Goal: Information Seeking & Learning: Check status

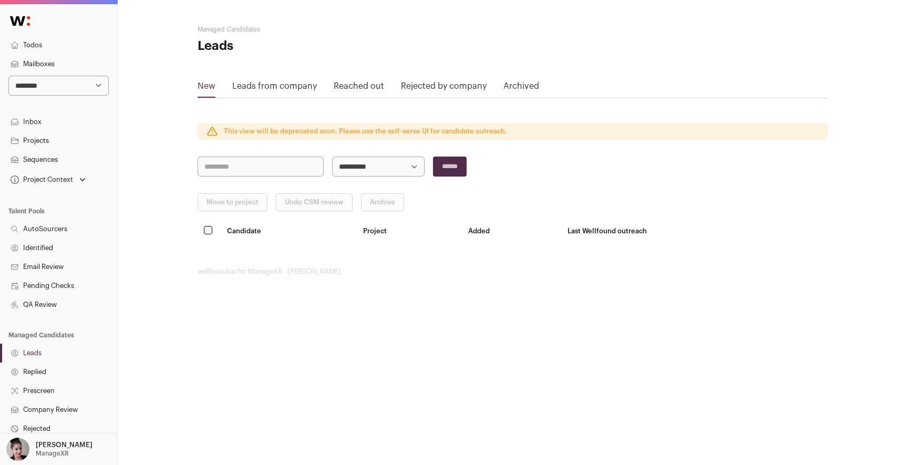
click at [59, 82] on select "**********" at bounding box center [58, 86] width 100 height 20
select select "*****"
click at [8, 76] on select "**********" at bounding box center [58, 86] width 100 height 20
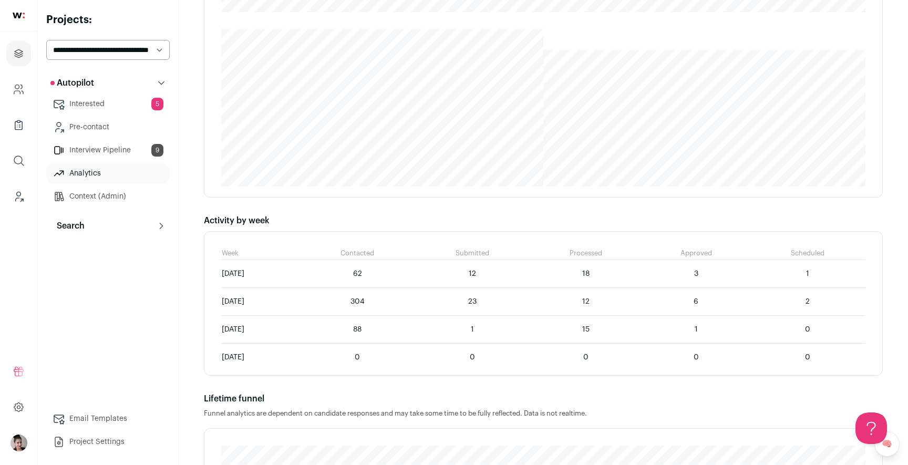
scroll to position [461, 0]
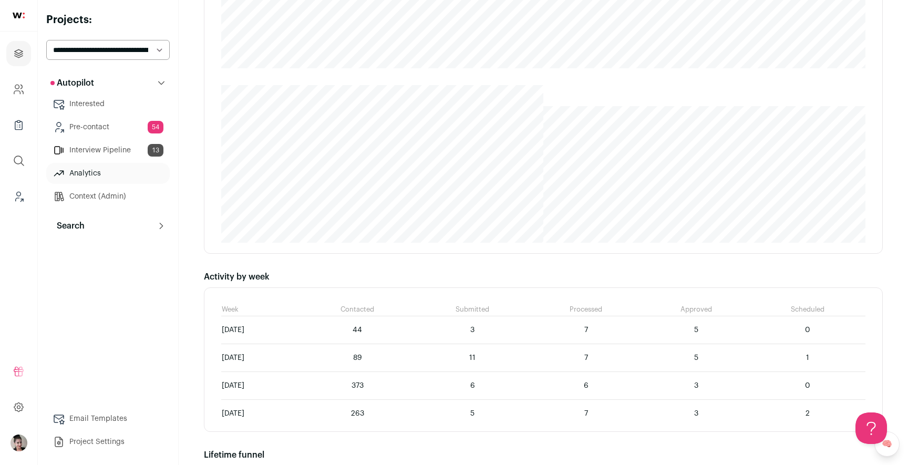
scroll to position [573, 0]
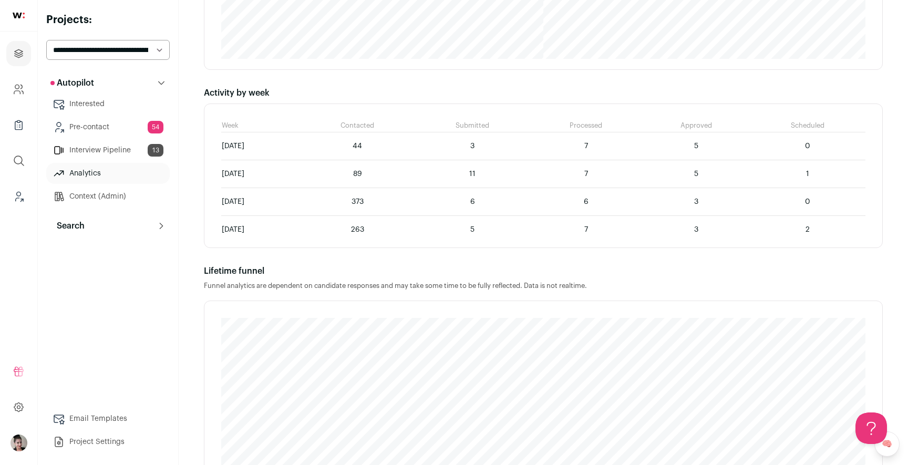
drag, startPoint x: 406, startPoint y: 172, endPoint x: 428, endPoint y: 172, distance: 22.1
click at [415, 172] on td "89" at bounding box center [357, 174] width 115 height 28
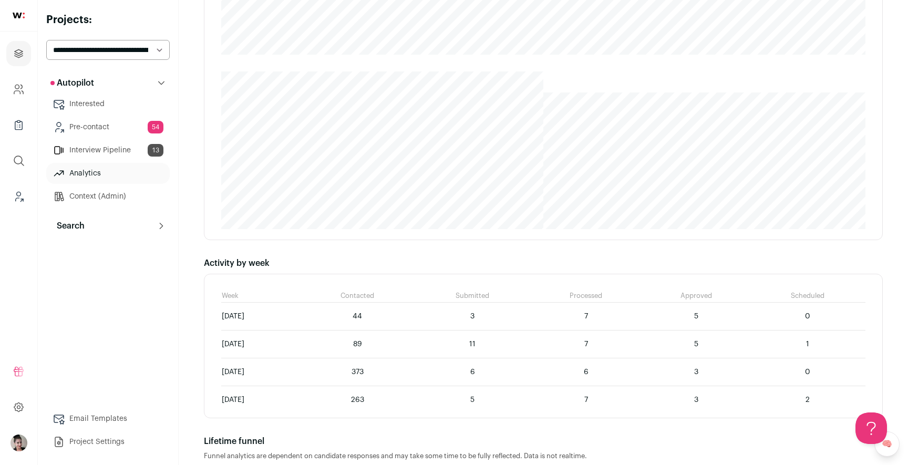
scroll to position [412, 0]
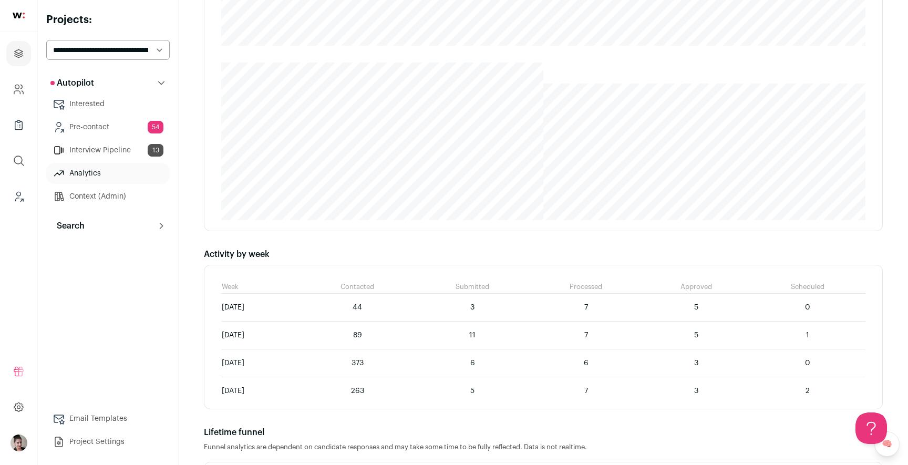
drag, startPoint x: 606, startPoint y: 334, endPoint x: 647, endPoint y: 334, distance: 41.0
click at [642, 334] on td "7" at bounding box center [586, 336] width 112 height 28
drag, startPoint x: 410, startPoint y: 364, endPoint x: 433, endPoint y: 363, distance: 23.1
click at [415, 363] on td "373" at bounding box center [357, 363] width 115 height 28
drag, startPoint x: 701, startPoint y: 367, endPoint x: 724, endPoint y: 366, distance: 22.6
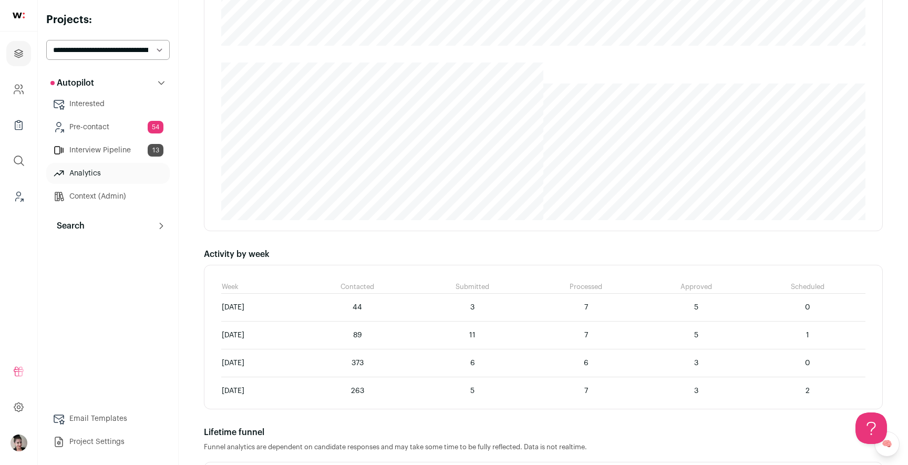
click at [724, 366] on td "3" at bounding box center [696, 363] width 108 height 28
drag, startPoint x: 408, startPoint y: 391, endPoint x: 439, endPoint y: 391, distance: 31.0
click at [415, 391] on td "263" at bounding box center [357, 391] width 115 height 28
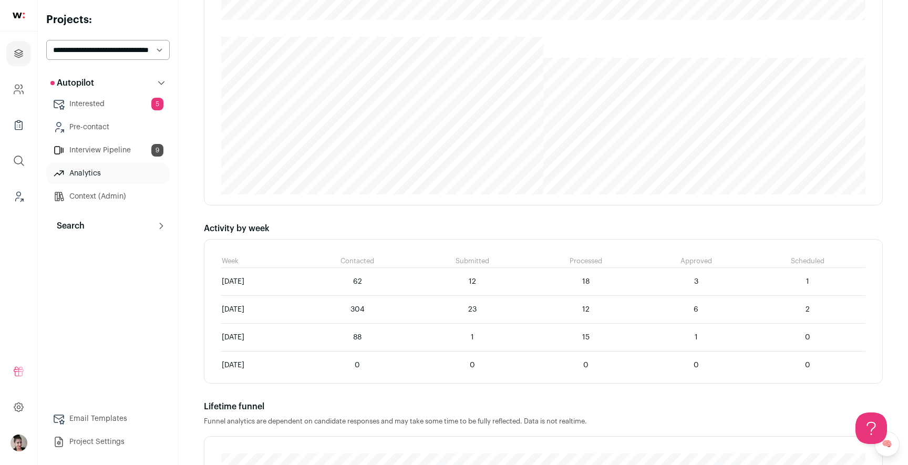
scroll to position [578, 0]
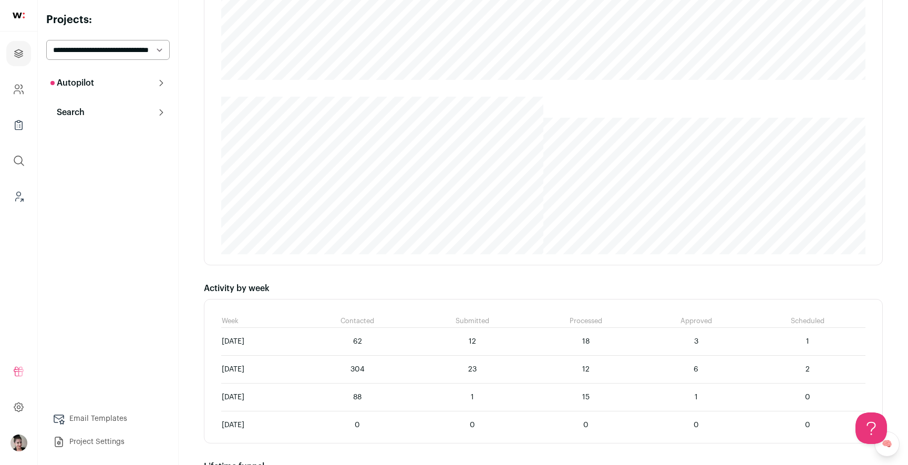
scroll to position [397, 0]
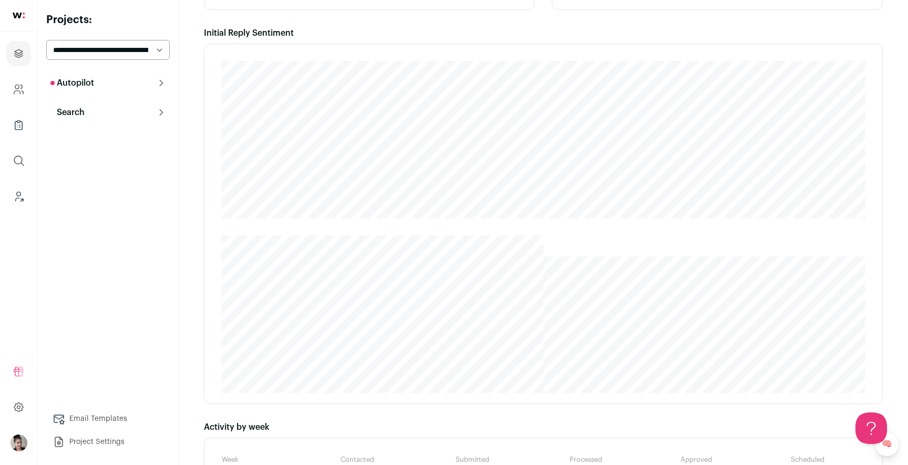
scroll to position [463, 0]
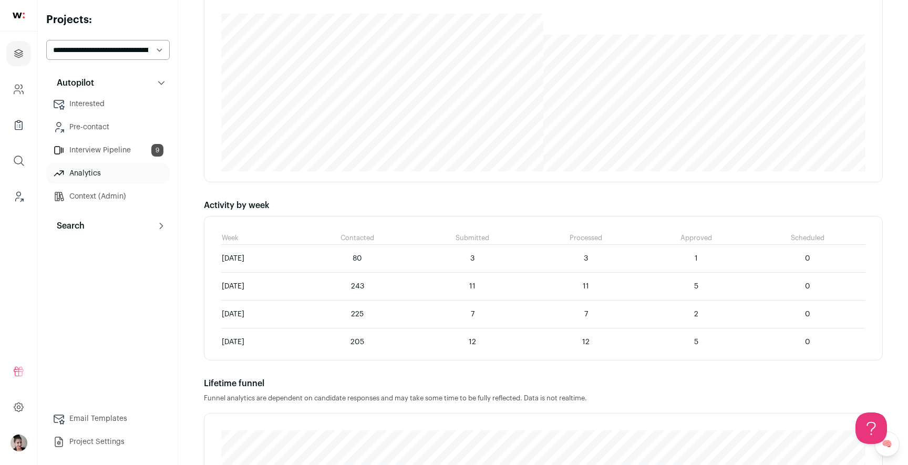
scroll to position [549, 0]
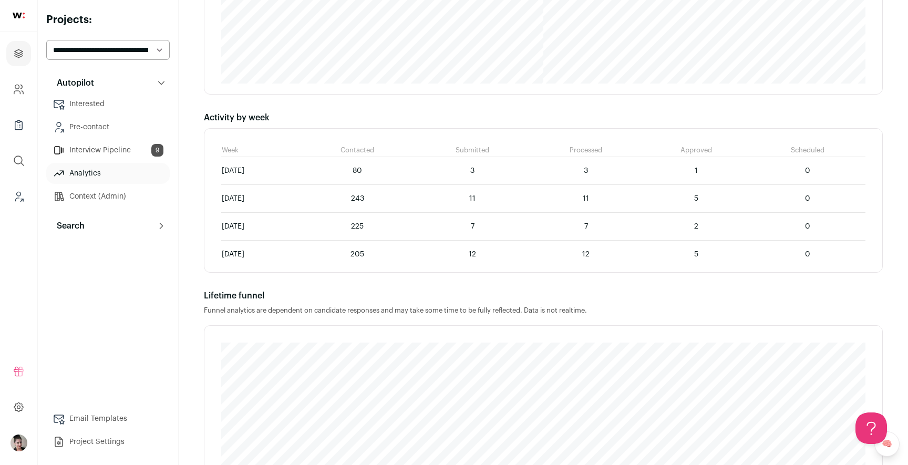
drag, startPoint x: 400, startPoint y: 201, endPoint x: 446, endPoint y: 200, distance: 45.7
click at [415, 200] on td "243" at bounding box center [357, 199] width 115 height 28
drag, startPoint x: 397, startPoint y: 226, endPoint x: 460, endPoint y: 226, distance: 63.1
click at [415, 226] on td "225" at bounding box center [357, 227] width 115 height 28
drag, startPoint x: 411, startPoint y: 253, endPoint x: 427, endPoint y: 252, distance: 15.2
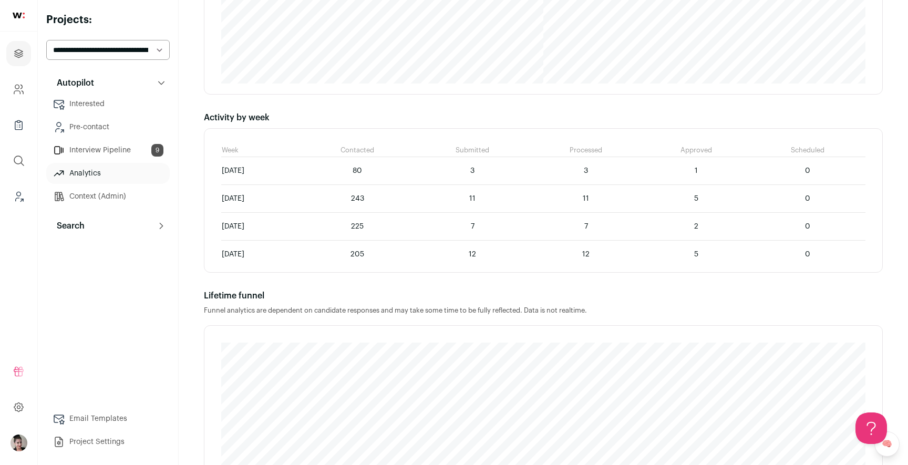
click at [415, 252] on td "205" at bounding box center [357, 255] width 115 height 28
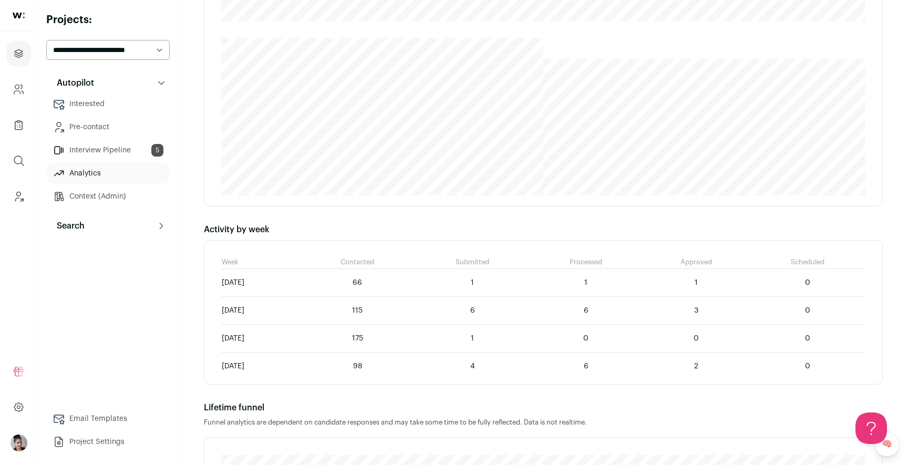
scroll to position [448, 0]
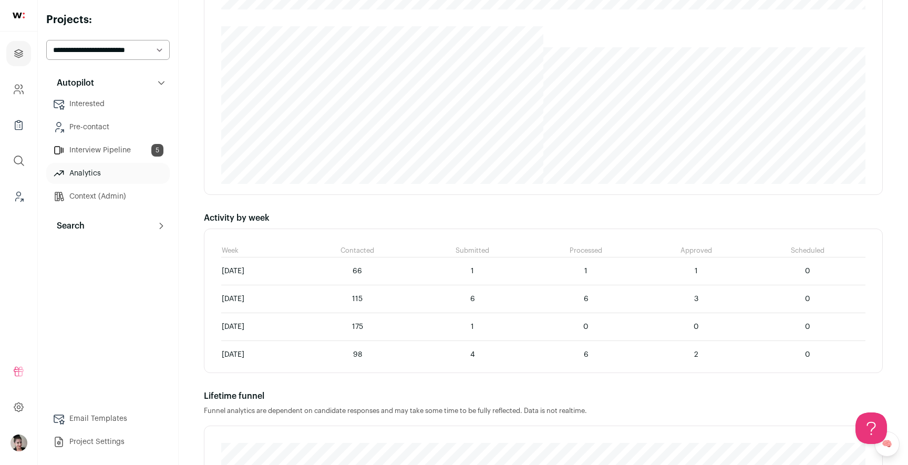
drag, startPoint x: 388, startPoint y: 329, endPoint x: 490, endPoint y: 328, distance: 102.5
click at [491, 329] on tr "August 18 175 1 0 0 0" at bounding box center [543, 327] width 644 height 28
drag, startPoint x: 407, startPoint y: 352, endPoint x: 430, endPoint y: 352, distance: 23.1
click at [415, 352] on td "98" at bounding box center [357, 355] width 115 height 28
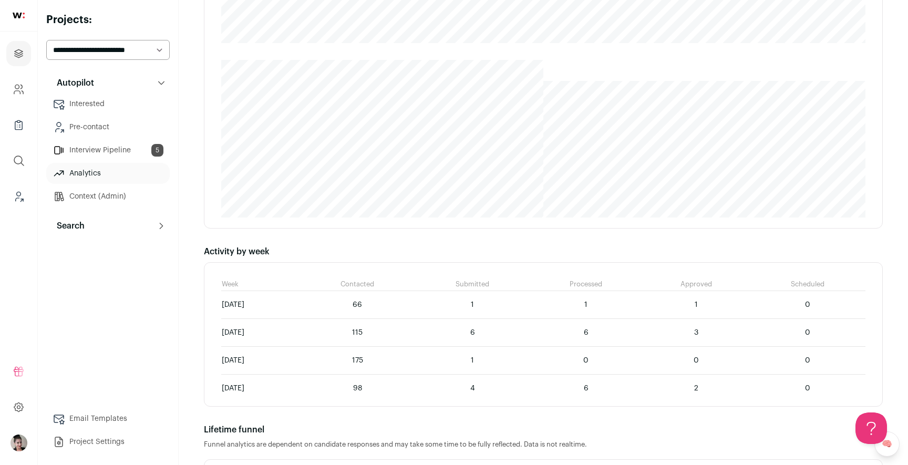
scroll to position [461, 0]
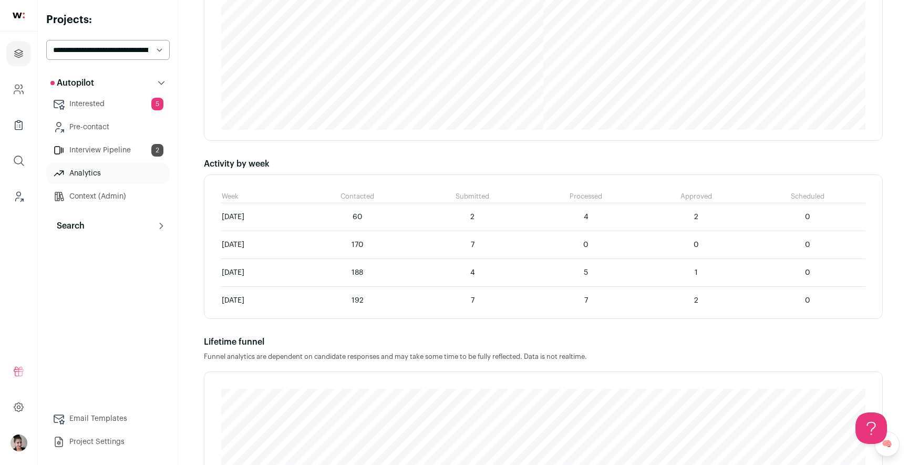
scroll to position [546, 0]
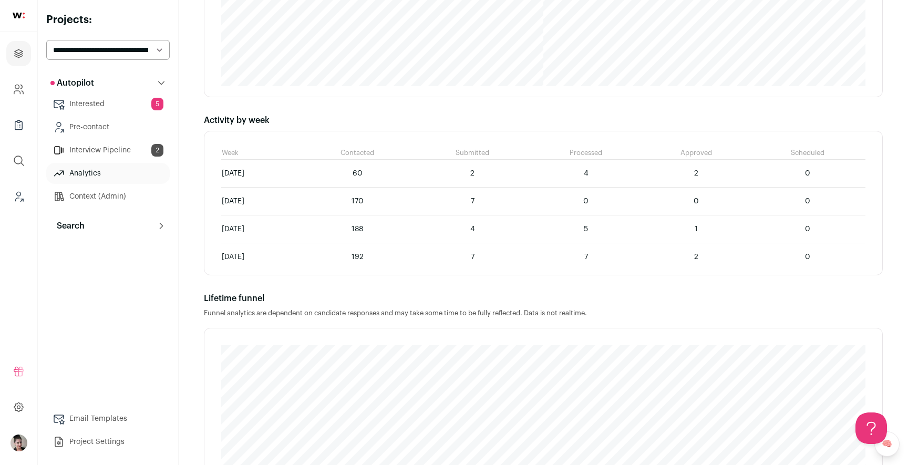
drag, startPoint x: 418, startPoint y: 181, endPoint x: 700, endPoint y: 169, distance: 282.9
click at [700, 169] on tr "September 01 60 2 4 2 0" at bounding box center [543, 174] width 644 height 28
drag, startPoint x: 401, startPoint y: 205, endPoint x: 737, endPoint y: 208, distance: 335.8
click at [737, 208] on tr "August 25 170 7 0 0 0" at bounding box center [543, 202] width 644 height 28
drag, startPoint x: 412, startPoint y: 232, endPoint x: 616, endPoint y: 229, distance: 203.4
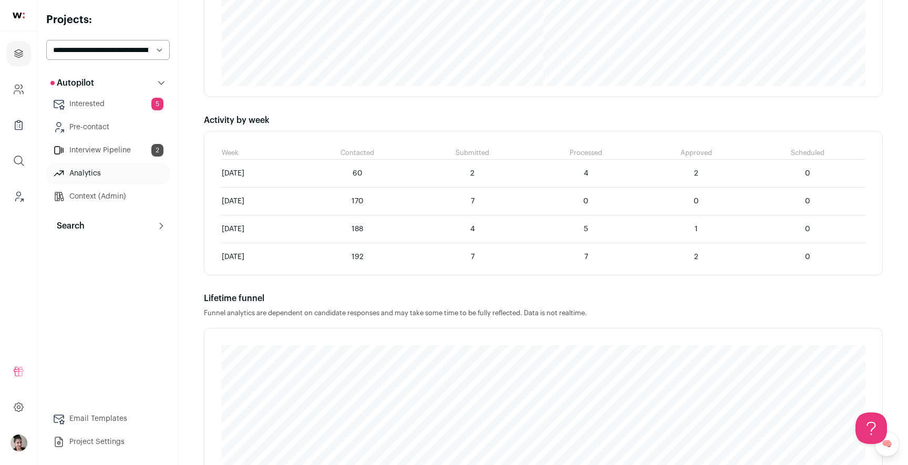
click at [616, 229] on tr "August 18 188 4 5 1 0" at bounding box center [543, 229] width 644 height 28
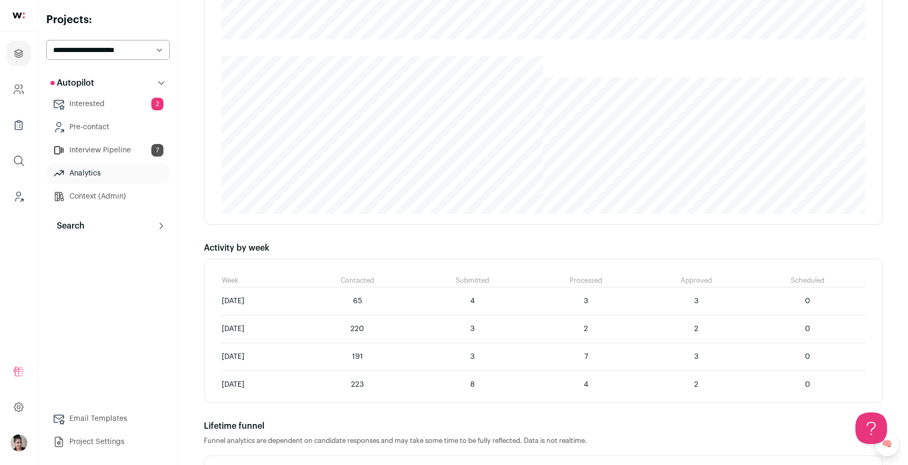
scroll to position [534, 0]
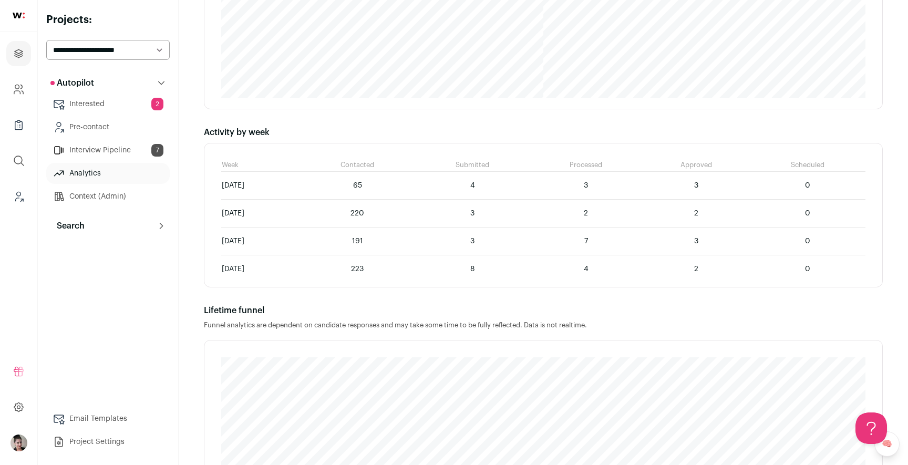
drag, startPoint x: 390, startPoint y: 265, endPoint x: 470, endPoint y: 263, distance: 79.4
click at [470, 263] on tr "August 11 223 8 4 2 0" at bounding box center [543, 269] width 644 height 28
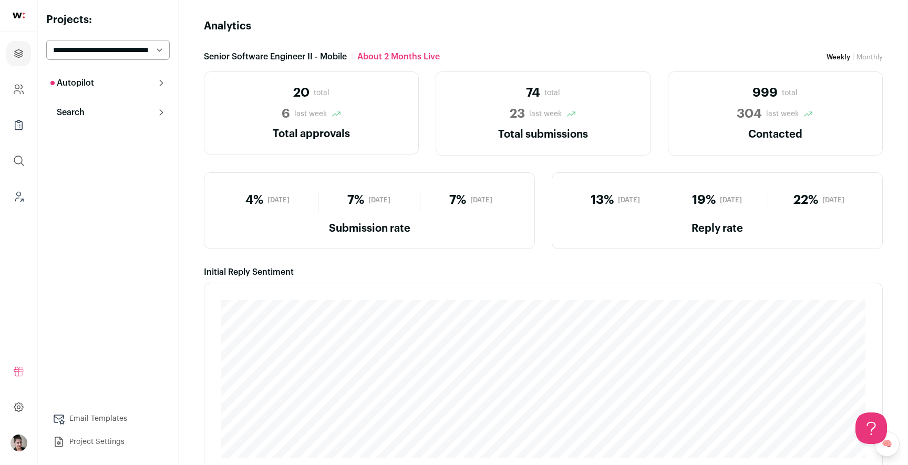
click at [743, 101] on div "999 total" at bounding box center [775, 93] width 189 height 17
drag, startPoint x: 499, startPoint y: 87, endPoint x: 571, endPoint y: 88, distance: 71.5
click at [571, 88] on div "74 total" at bounding box center [543, 93] width 189 height 17
click at [525, 82] on div "74 total 23 last week Total submissions" at bounding box center [543, 113] width 215 height 84
drag, startPoint x: 529, startPoint y: 87, endPoint x: 546, endPoint y: 87, distance: 17.3
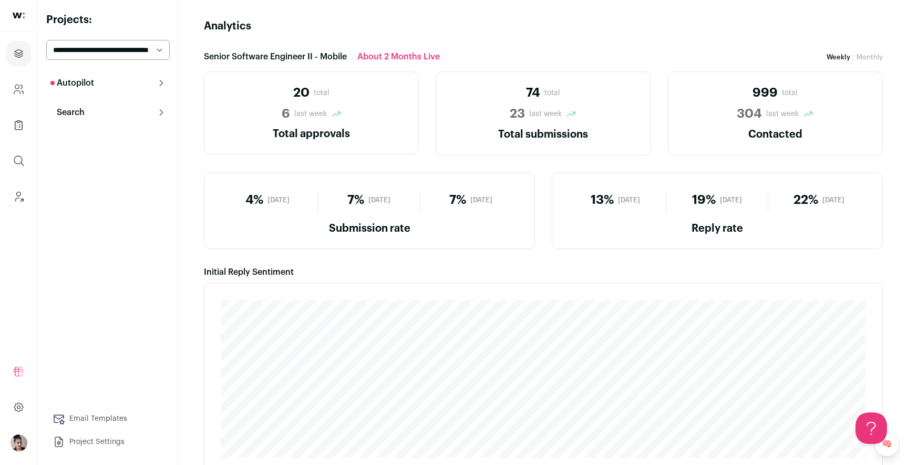
click at [546, 87] on div "74 total" at bounding box center [543, 93] width 189 height 17
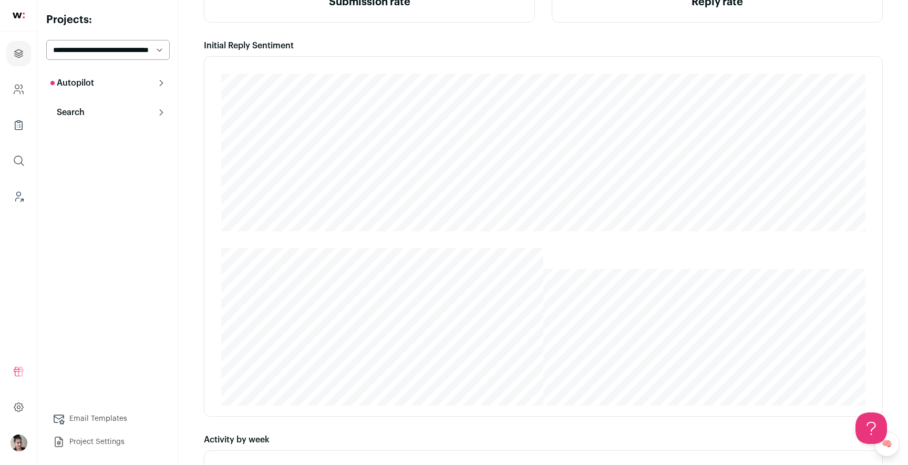
scroll to position [241, 0]
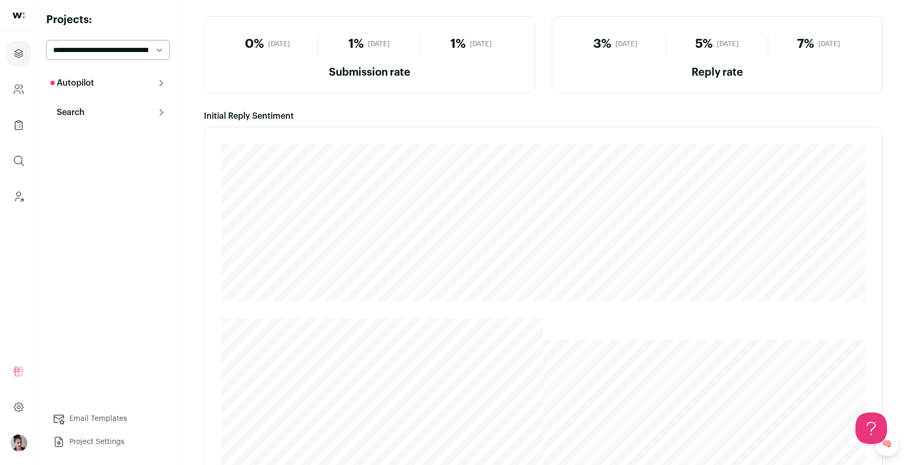
scroll to position [240, 0]
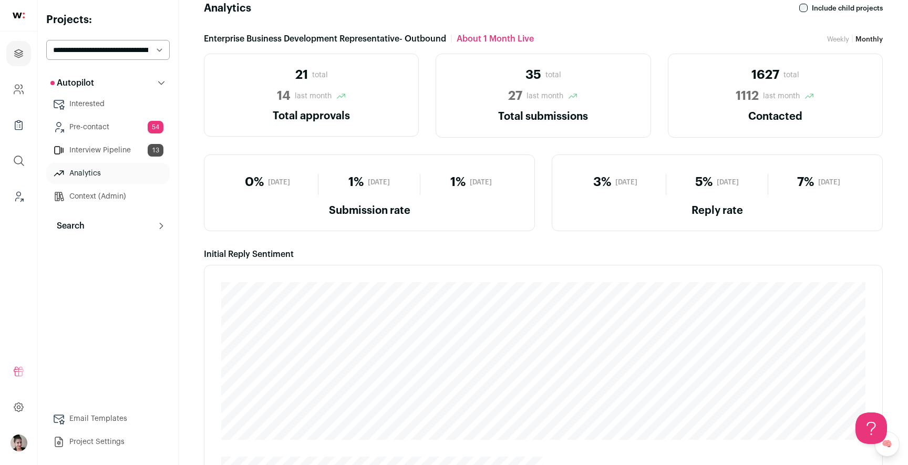
scroll to position [6, 0]
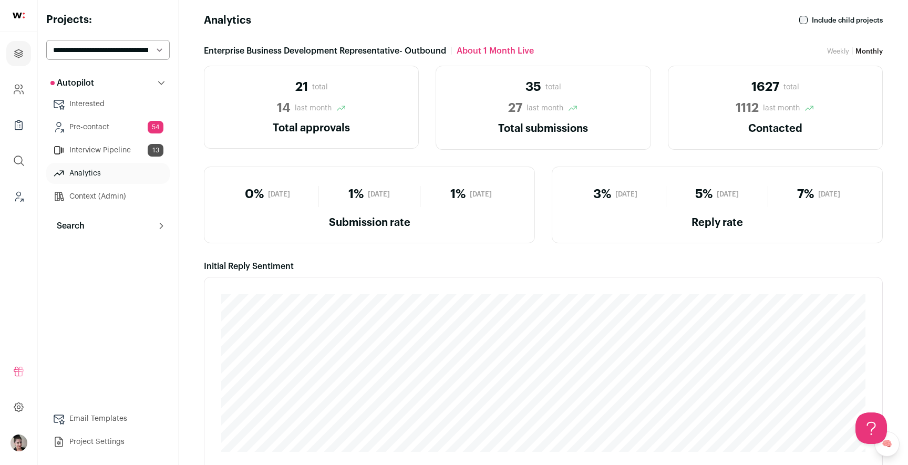
click at [842, 49] on link "Weekly" at bounding box center [838, 51] width 22 height 7
click at [833, 49] on link "Weekly" at bounding box center [838, 51] width 22 height 7
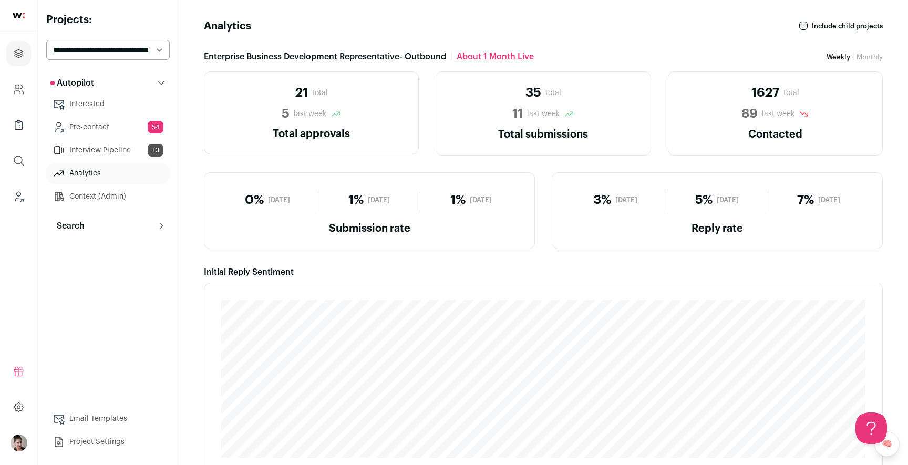
click at [841, 57] on span "Weekly" at bounding box center [838, 57] width 24 height 7
click at [839, 59] on span "Weekly" at bounding box center [838, 57] width 24 height 7
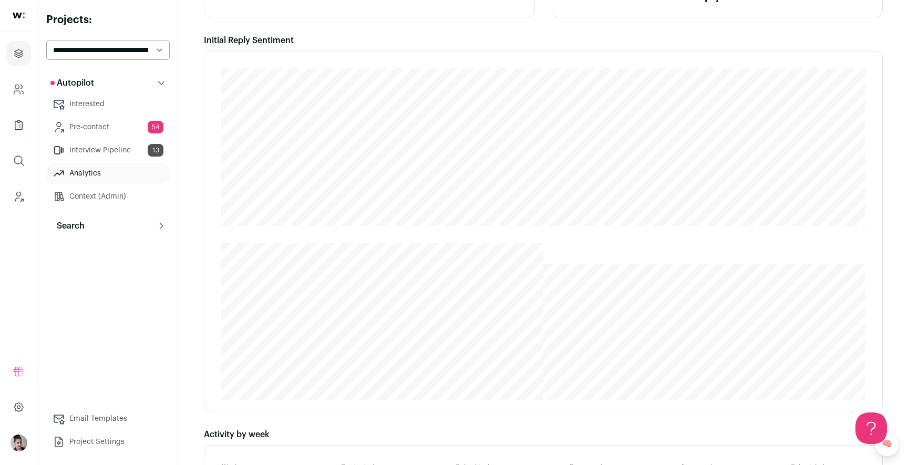
scroll to position [38, 0]
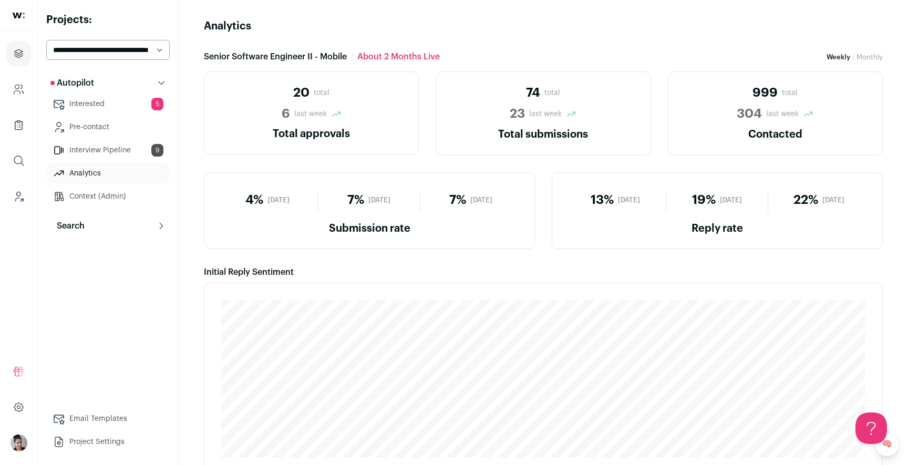
click at [760, 95] on span "999" at bounding box center [764, 93] width 25 height 17
click at [745, 120] on span "304" at bounding box center [749, 114] width 25 height 17
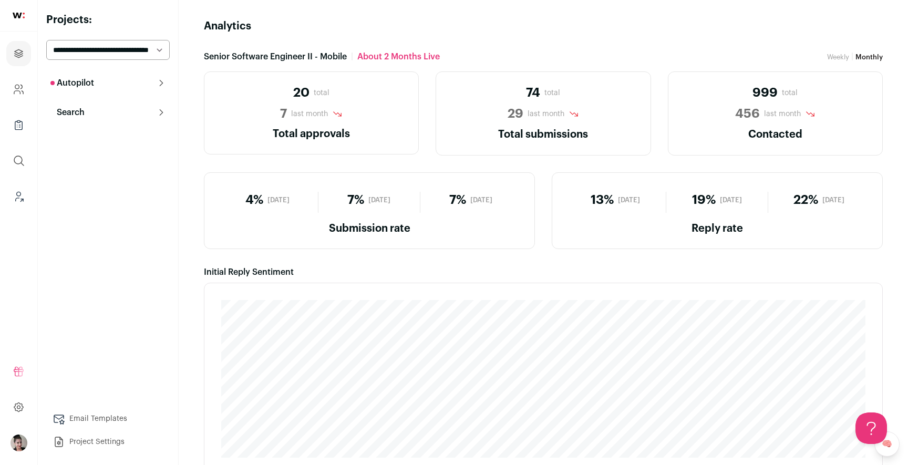
click at [843, 50] on div "Weekly | Monthly" at bounding box center [855, 56] width 56 height 13
click at [840, 56] on link "Weekly" at bounding box center [838, 57] width 22 height 7
drag, startPoint x: 805, startPoint y: 30, endPoint x: 800, endPoint y: 25, distance: 7.4
